Goal: Task Accomplishment & Management: Manage account settings

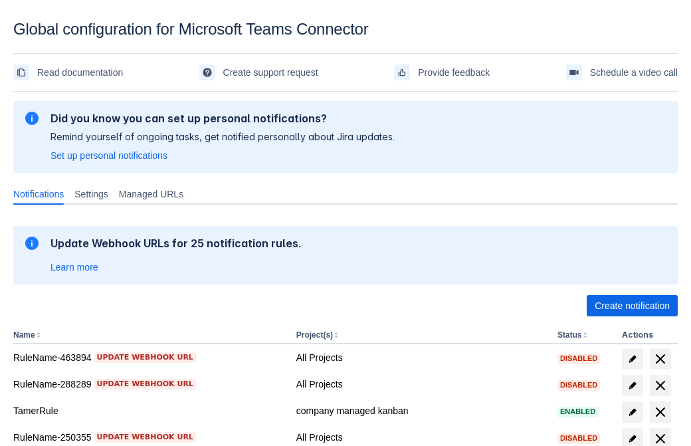
click at [632, 306] on span "Create notification" at bounding box center [632, 305] width 75 height 21
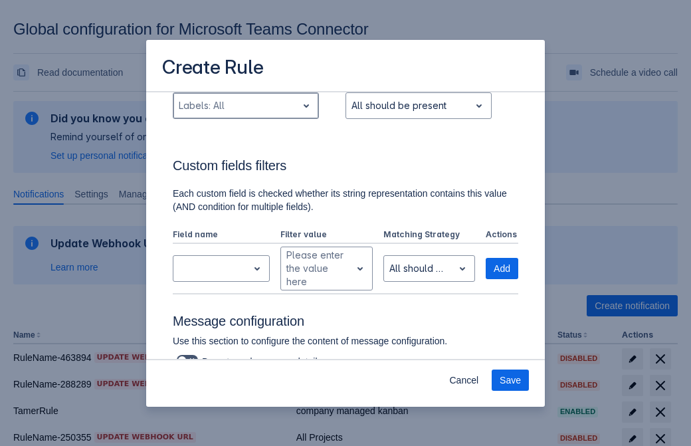
click at [245, 106] on div "Scrollable content" at bounding box center [235, 106] width 113 height 16
type input "894368_label"
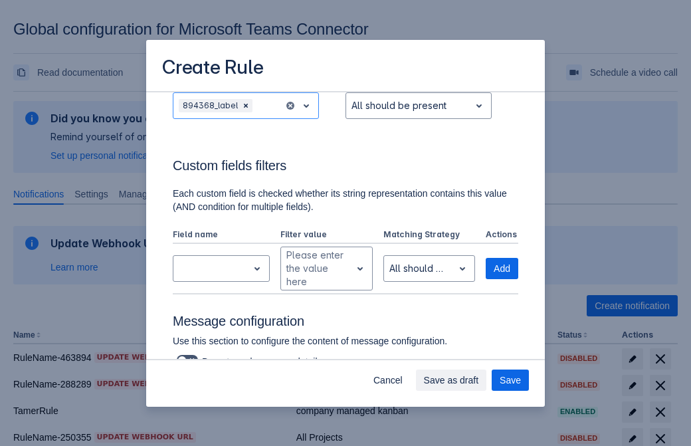
scroll to position [871, 0]
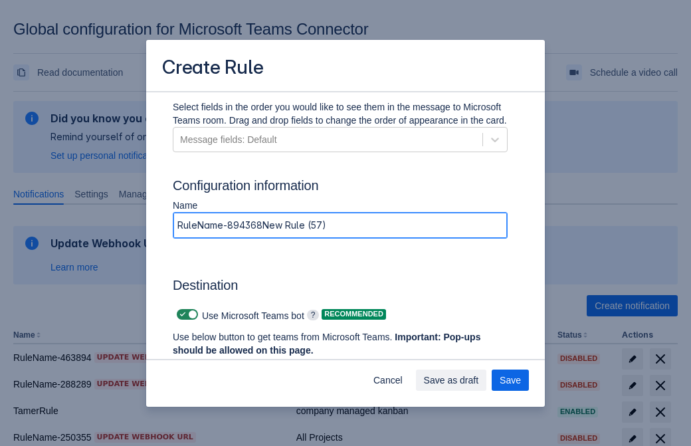
type input "RuleName-894368New Rule (57)"
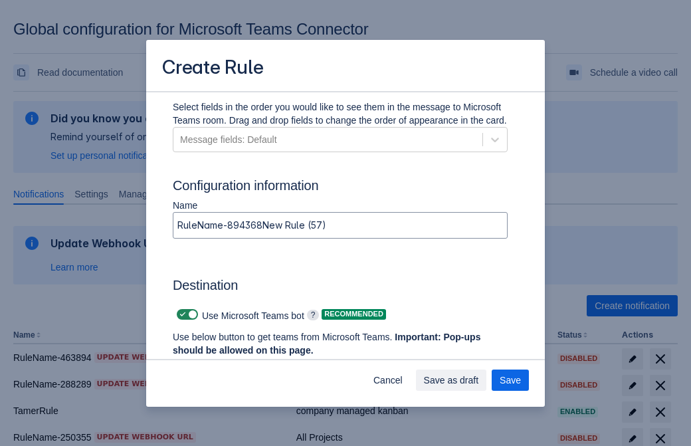
click at [181, 314] on span "Scrollable content" at bounding box center [182, 314] width 11 height 11
click at [181, 314] on input "Scrollable content" at bounding box center [181, 314] width 9 height 9
checkbox input "false"
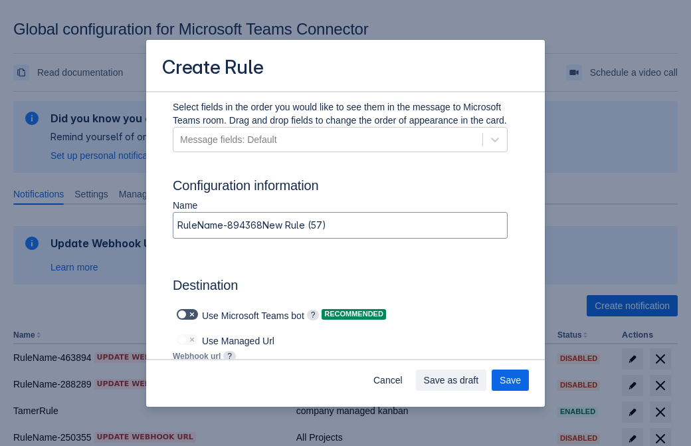
type input "[URL][DOMAIN_NAME][DATE]"
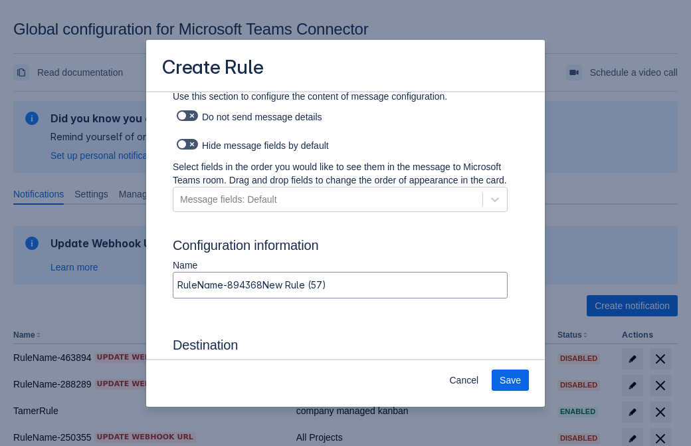
click at [511, 380] on span "Save" at bounding box center [510, 380] width 21 height 21
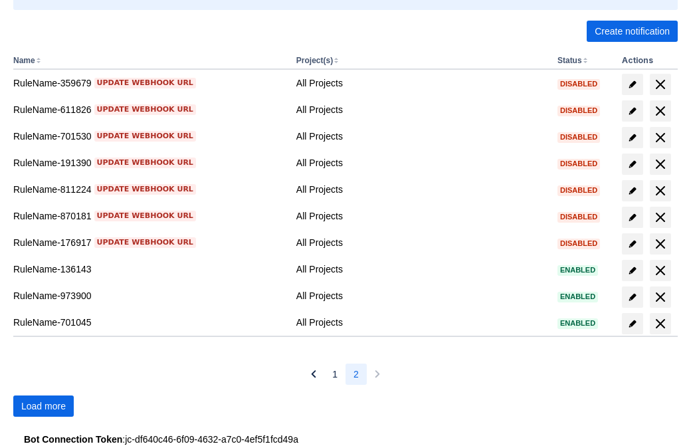
click at [43, 406] on span "Load more" at bounding box center [43, 406] width 45 height 21
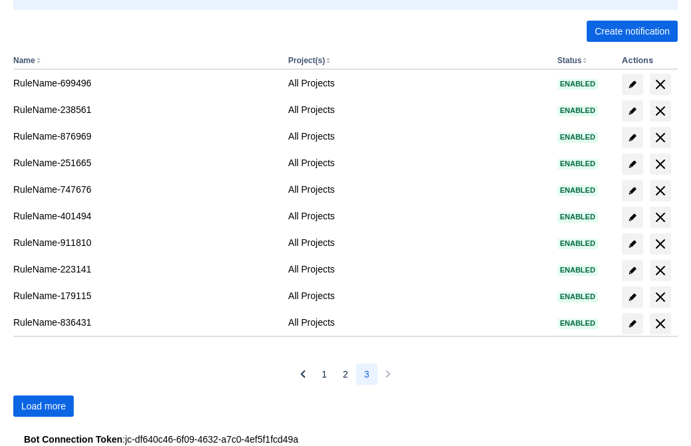
click at [43, 406] on span "Load more" at bounding box center [43, 406] width 45 height 21
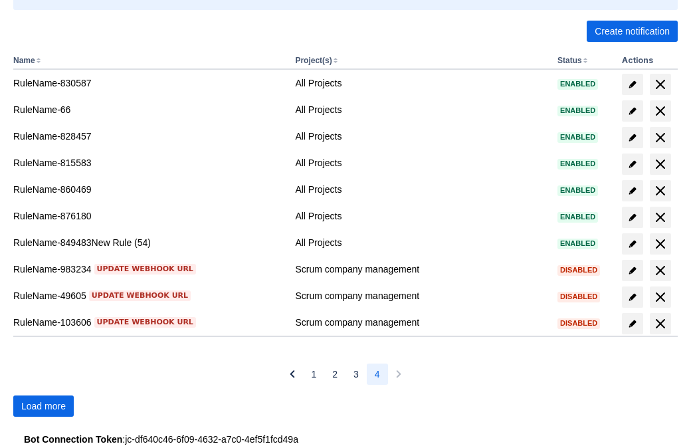
click at [43, 406] on span "Load more" at bounding box center [43, 406] width 45 height 21
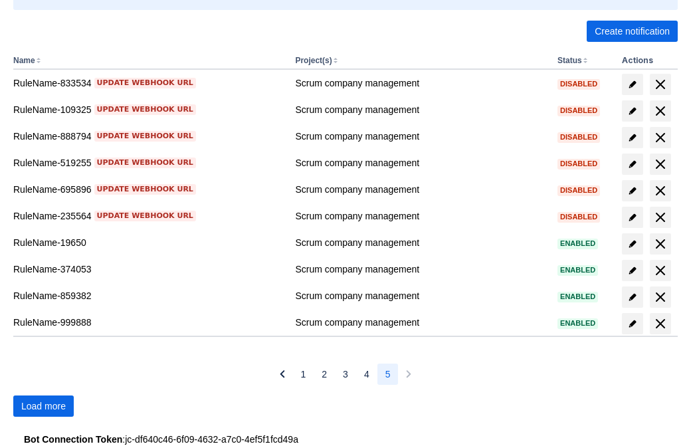
click at [43, 406] on span "Load more" at bounding box center [43, 406] width 45 height 21
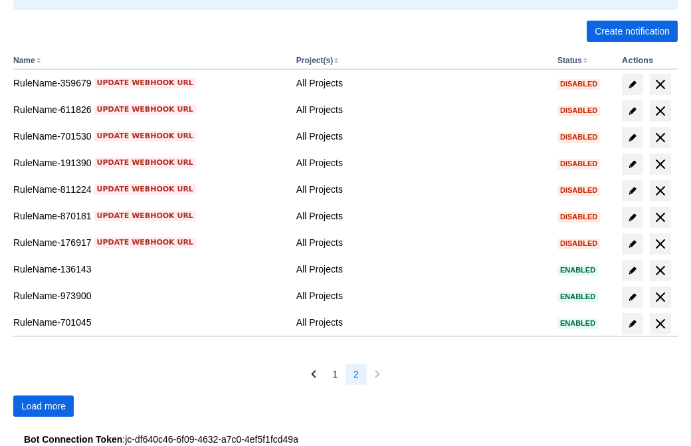
click at [43, 406] on span "Load more" at bounding box center [43, 406] width 45 height 21
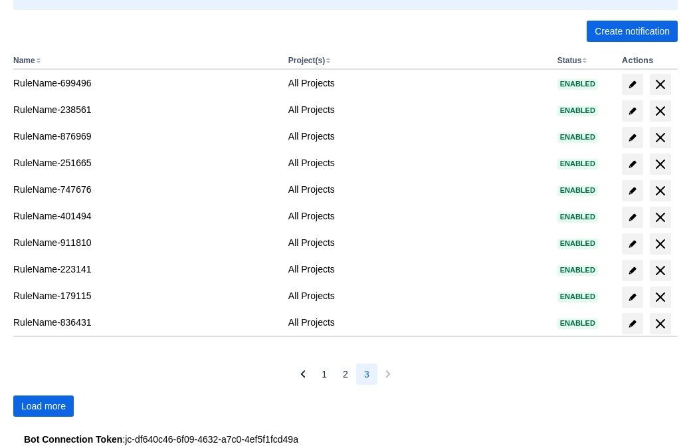
click at [43, 406] on span "Load more" at bounding box center [43, 406] width 45 height 21
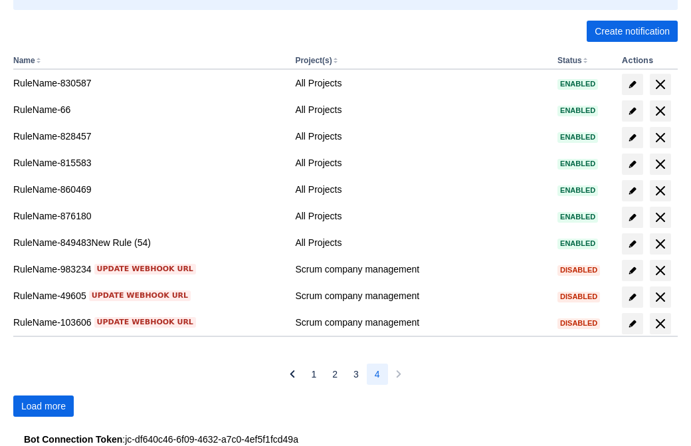
click at [43, 406] on span "Load more" at bounding box center [43, 406] width 45 height 21
